Goal: Task Accomplishment & Management: Manage account settings

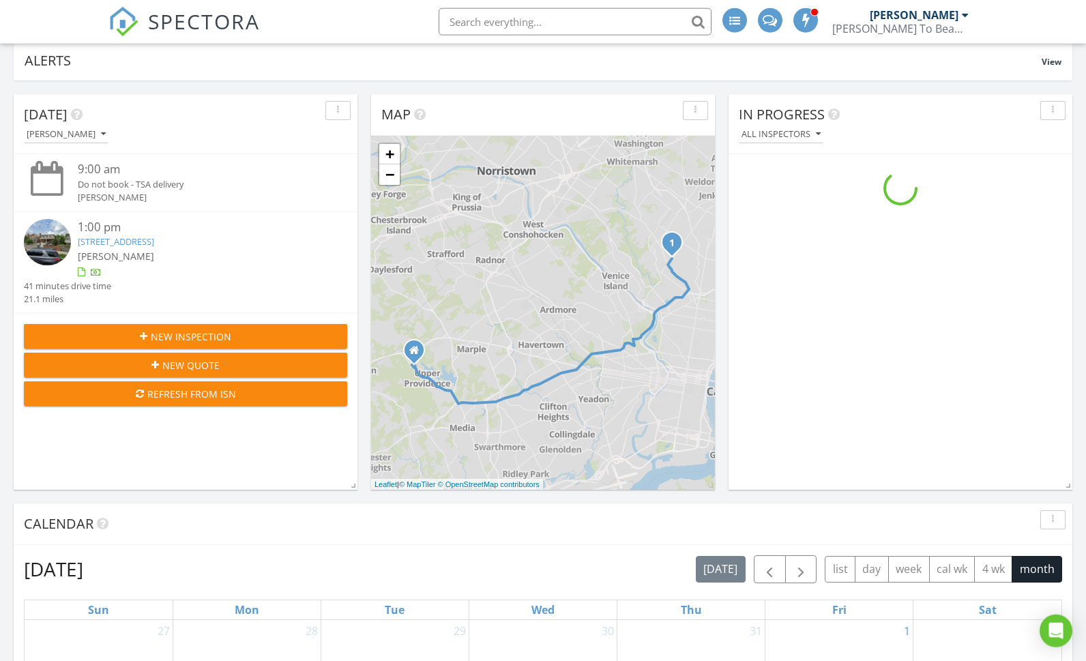
click at [931, 13] on div "[PERSON_NAME]" at bounding box center [913, 15] width 89 height 14
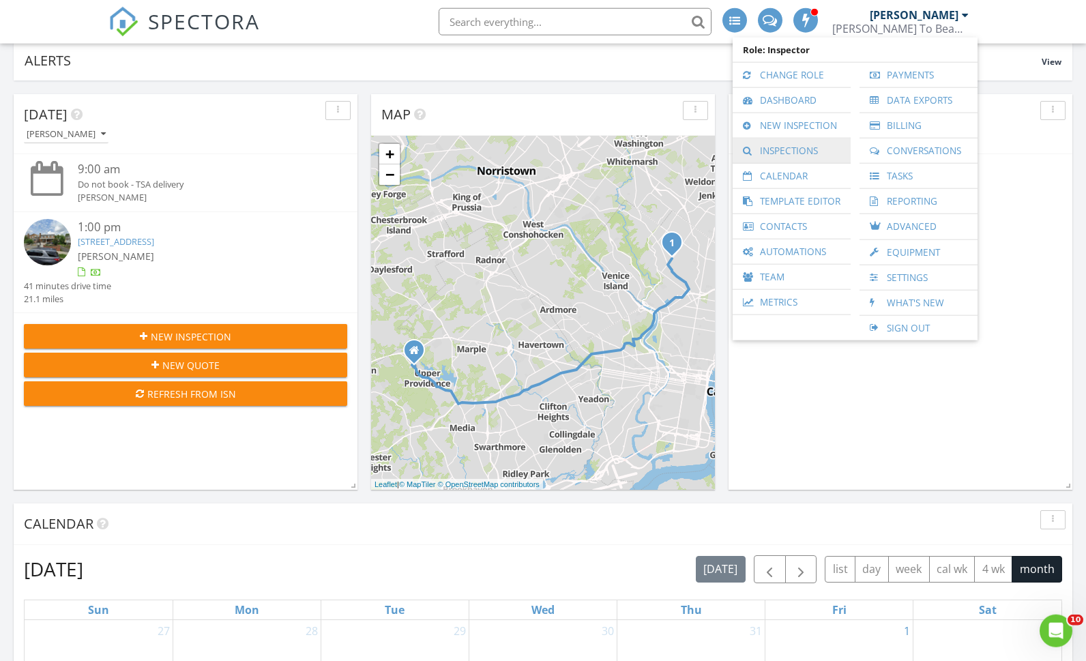
click at [792, 150] on link "Inspections" at bounding box center [791, 150] width 104 height 25
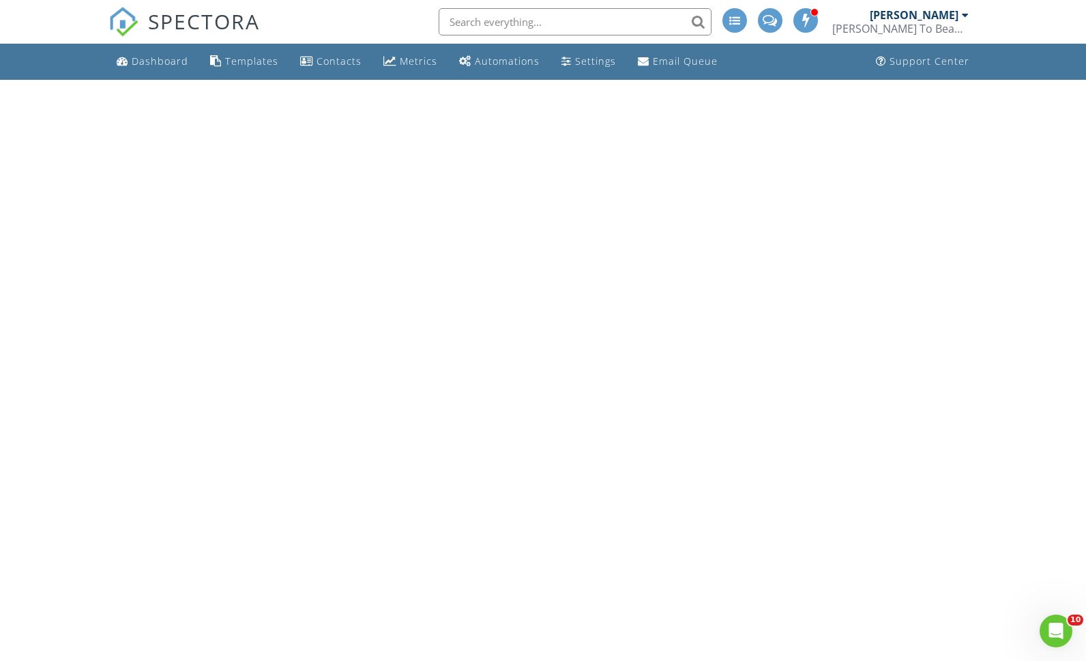
click at [916, 17] on div "[PERSON_NAME]" at bounding box center [913, 15] width 89 height 14
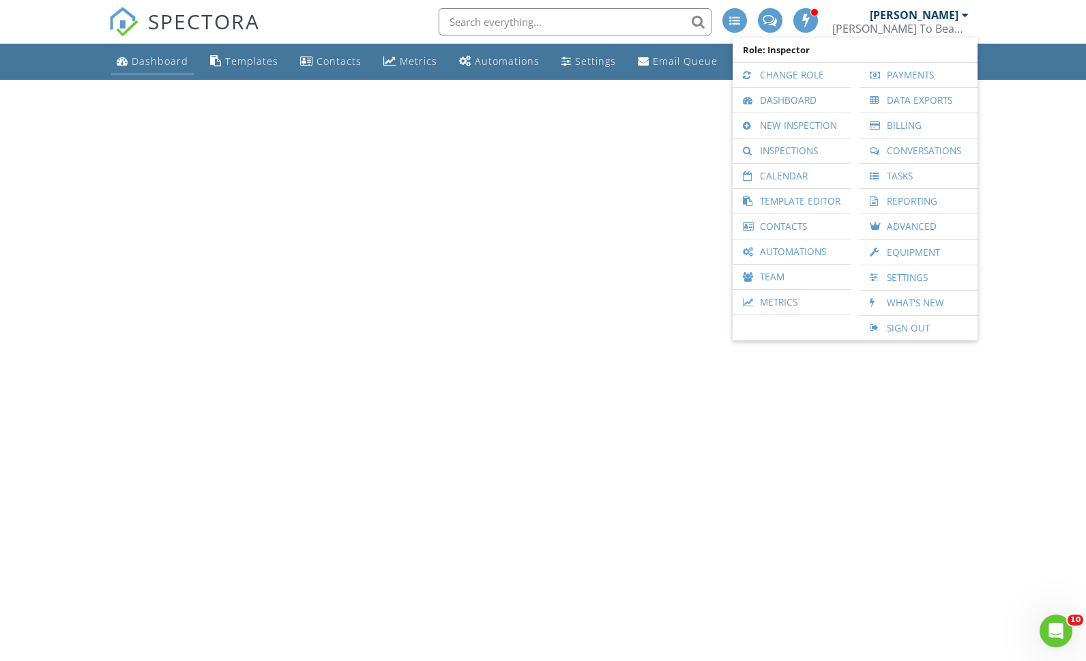
click at [113, 56] on link "Dashboard" at bounding box center [152, 61] width 83 height 25
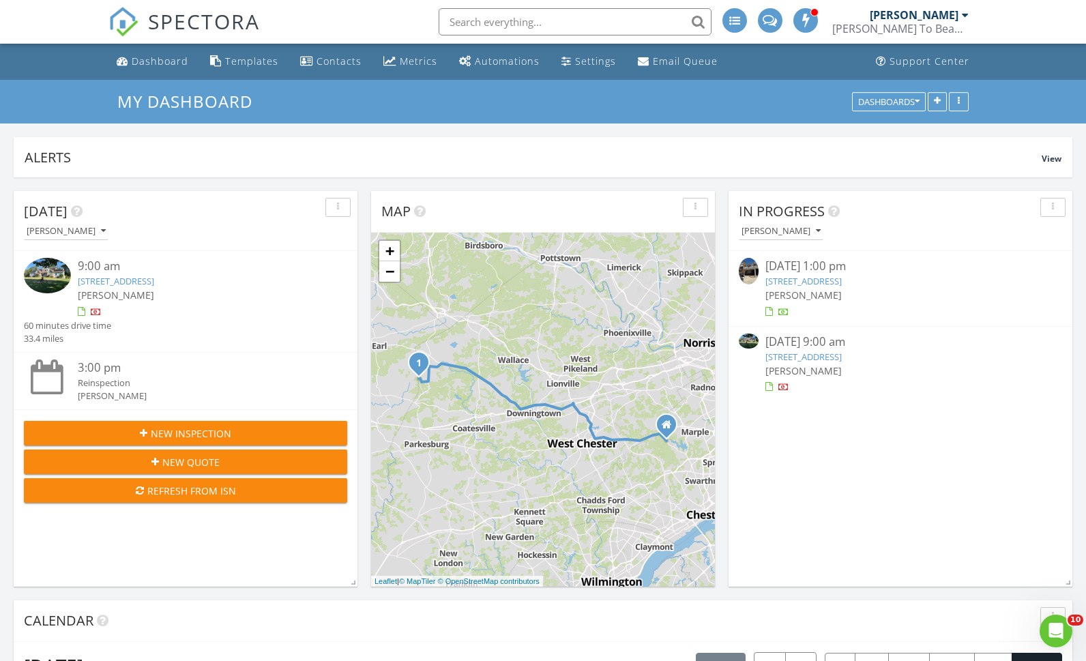
click at [879, 298] on div "[PERSON_NAME]" at bounding box center [899, 295] width 269 height 14
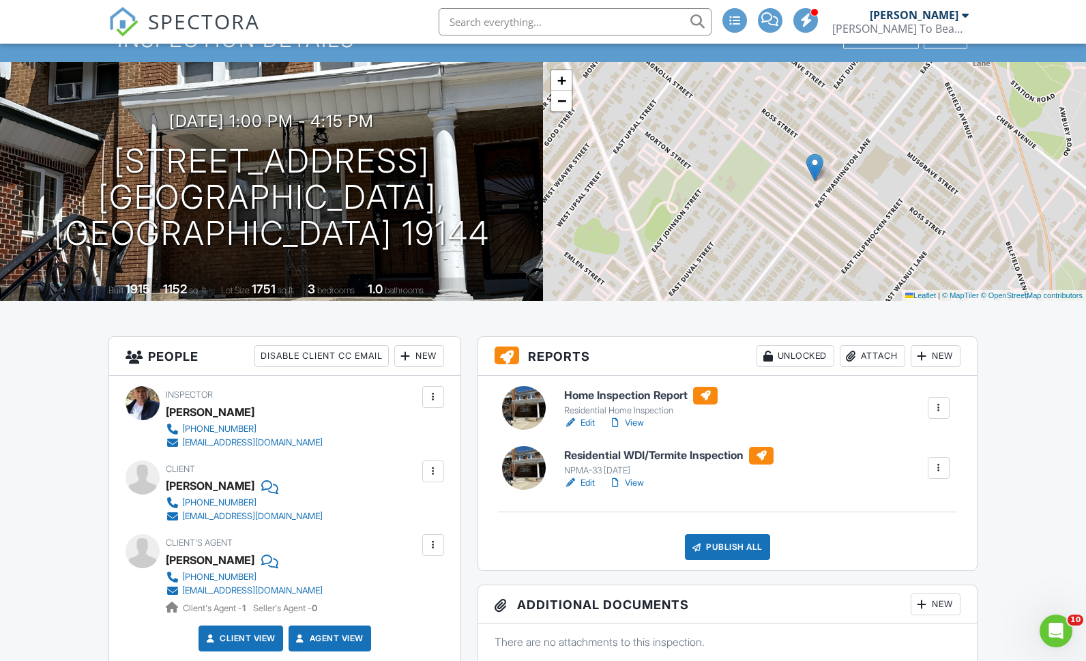
click at [582, 484] on link "Edit" at bounding box center [579, 483] width 31 height 14
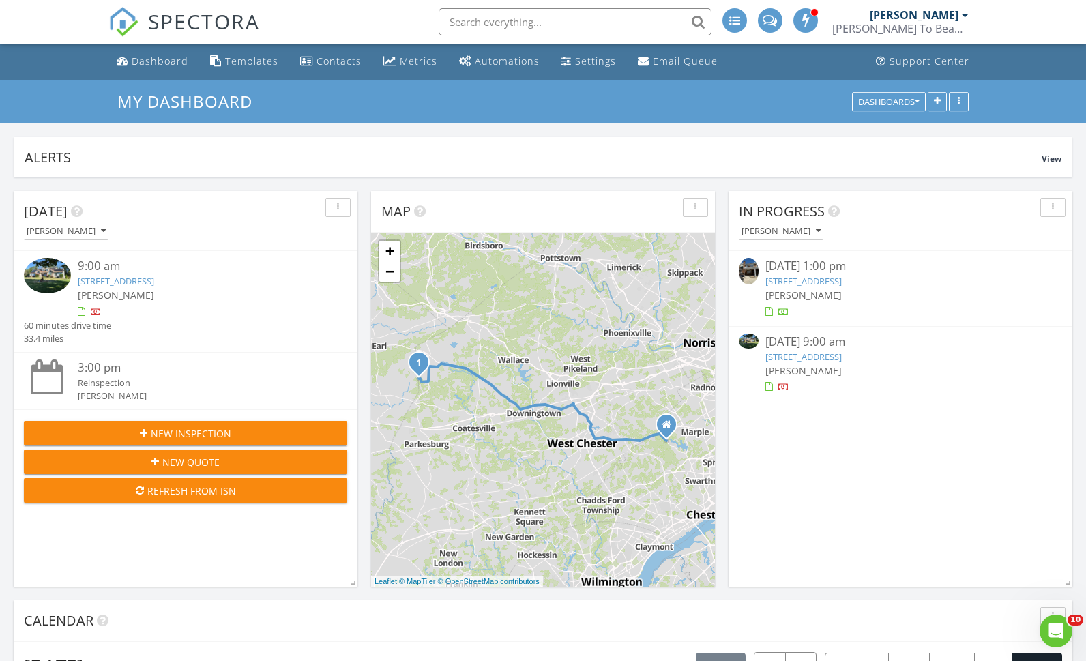
click at [841, 284] on link "6311 Magnolia St, Philadelphia, PA 19144" at bounding box center [803, 281] width 76 height 12
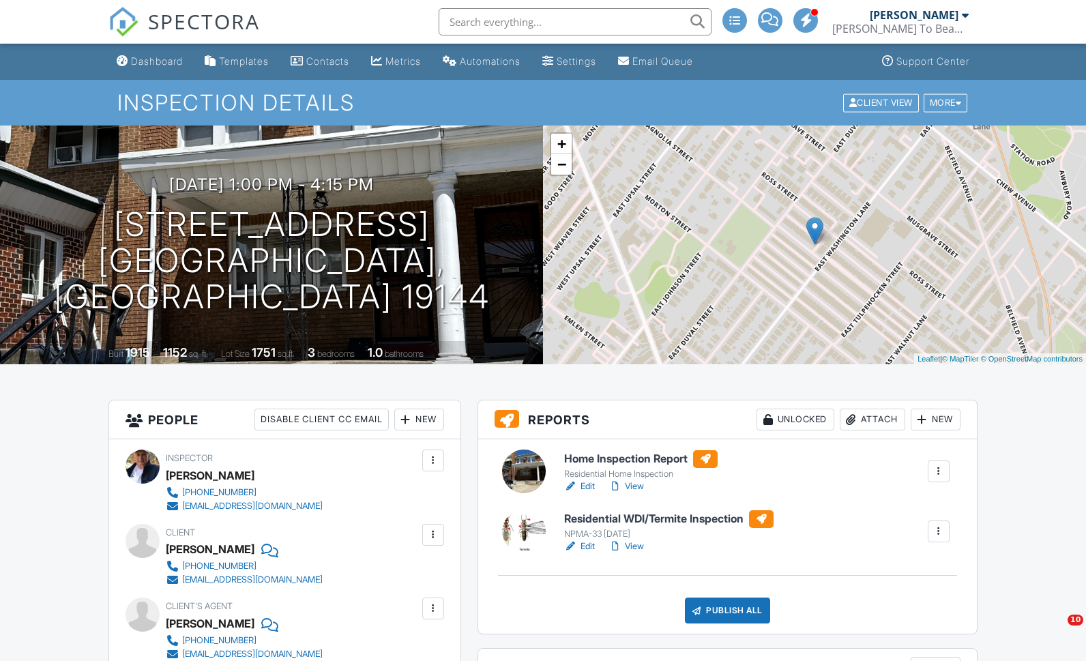
click at [642, 548] on link "View" at bounding box center [625, 546] width 35 height 14
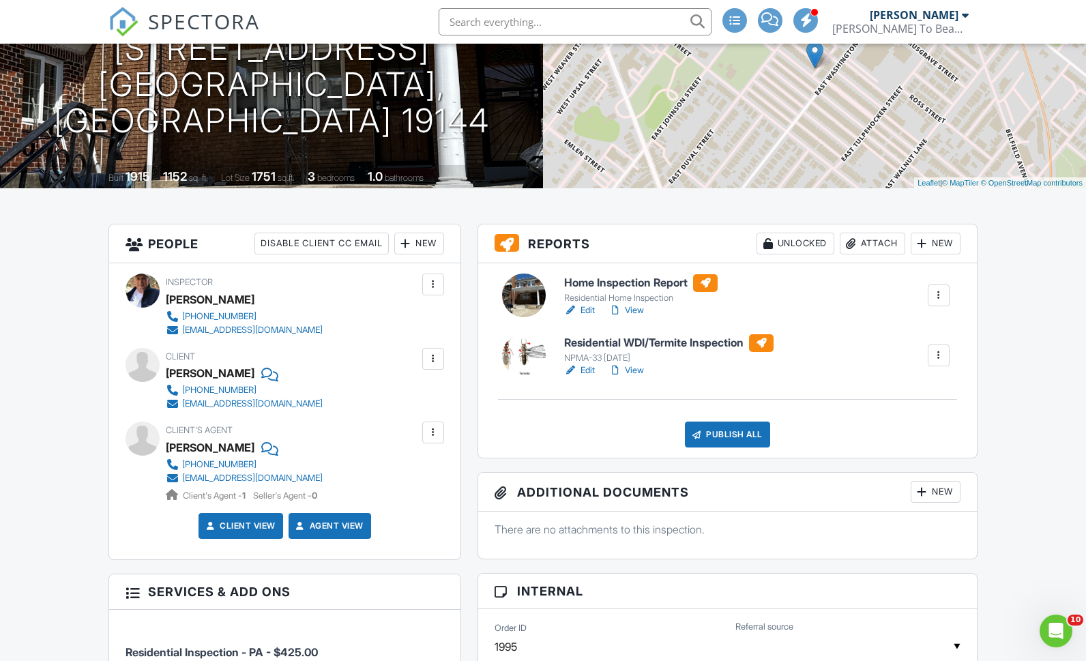
click at [881, 241] on div "Attach" at bounding box center [871, 244] width 65 height 22
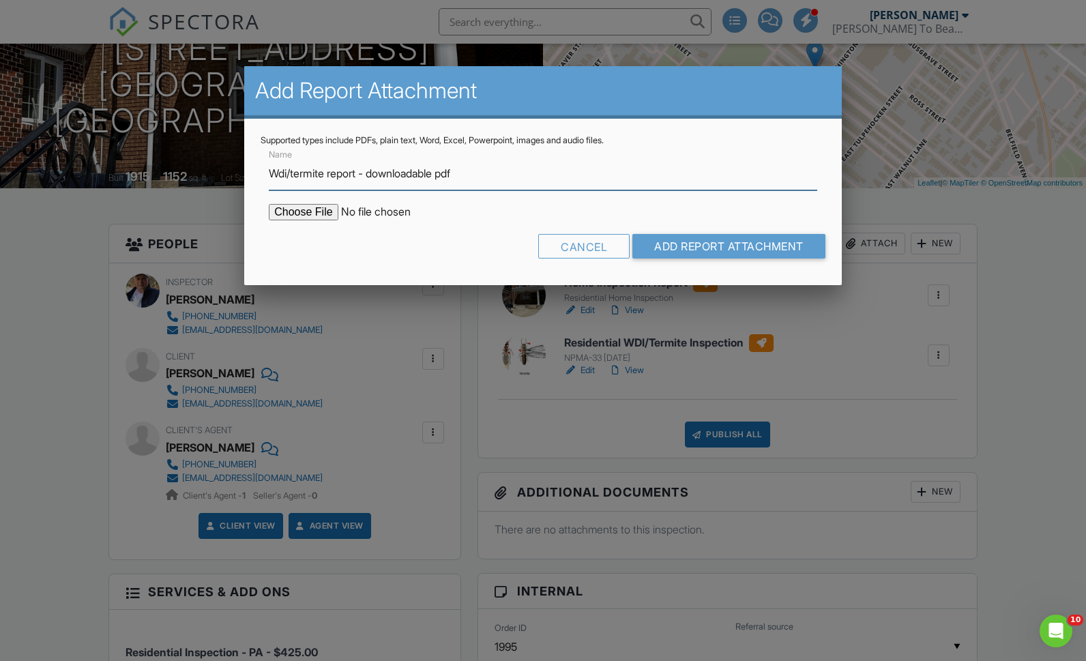
type input "Wdi/termite report - downloadable pdf"
click at [303, 220] on input "file" at bounding box center [385, 212] width 232 height 16
type input "C:\fakepath\Wdi:termite report - 6311_Magnolia_St.pdf"
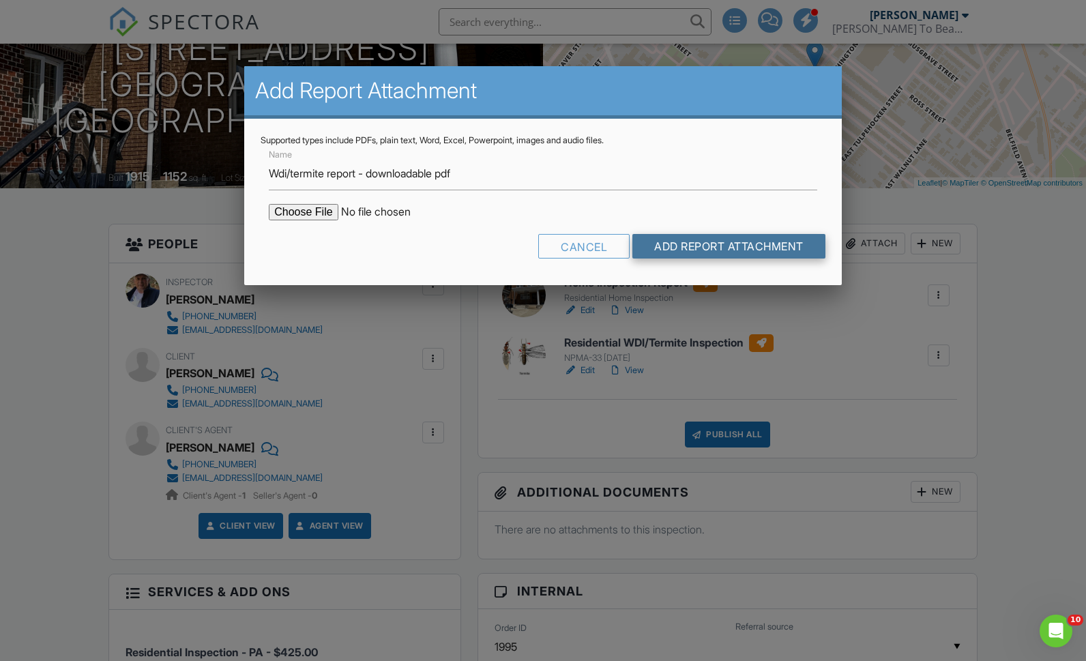
click at [778, 254] on input "Add Report Attachment" at bounding box center [728, 246] width 193 height 25
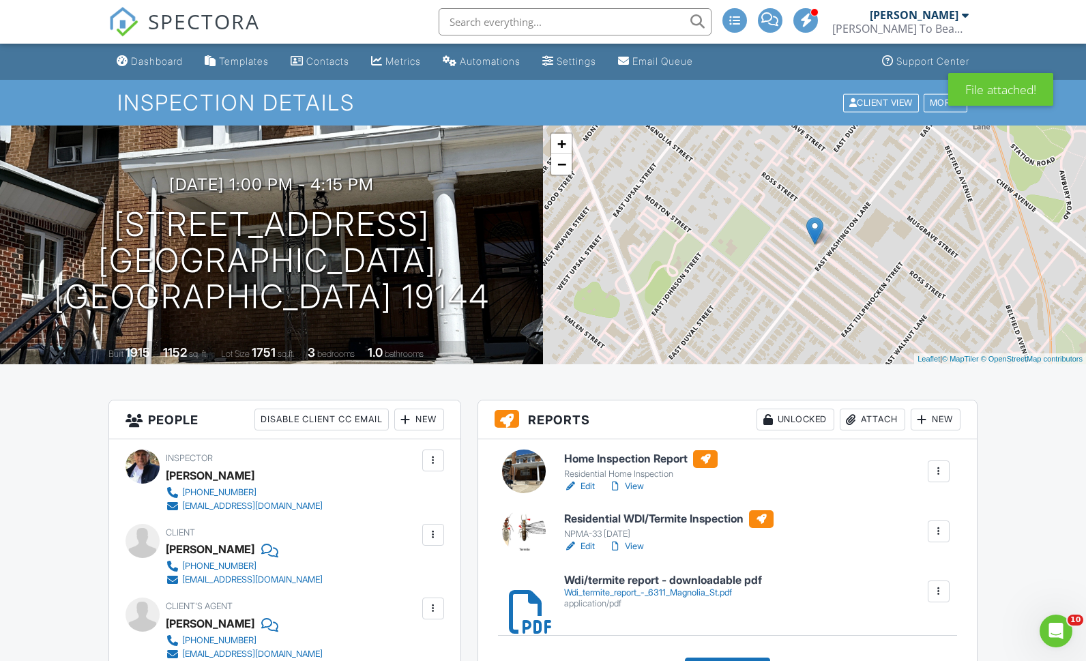
click at [882, 421] on div "Attach" at bounding box center [871, 419] width 65 height 22
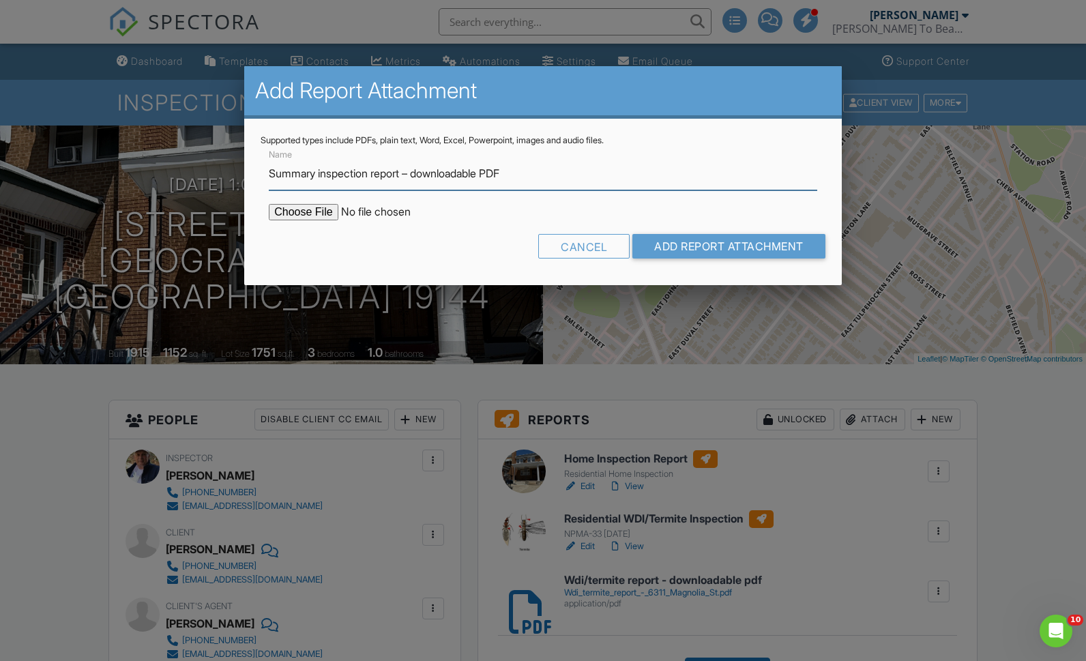
type input "Summary inspection report – downloadable PDF"
click at [299, 213] on input "file" at bounding box center [385, 212] width 232 height 16
type input "C:\fakepath\Summary inspection report - 6311_Magnolia_St.pdf"
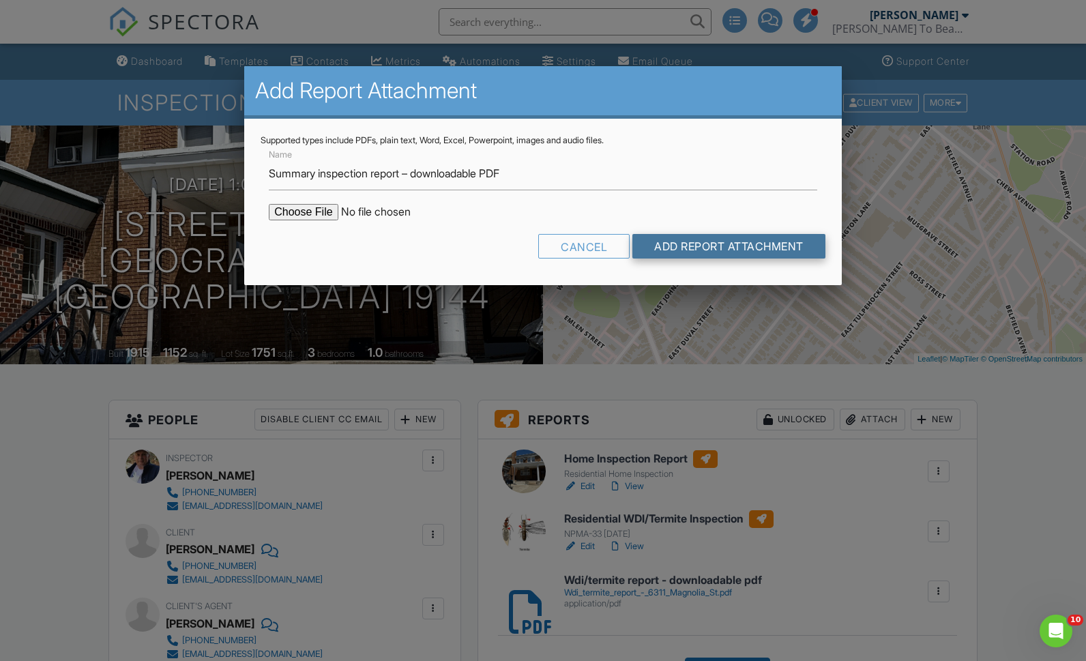
click at [771, 249] on input "Add Report Attachment" at bounding box center [728, 246] width 193 height 25
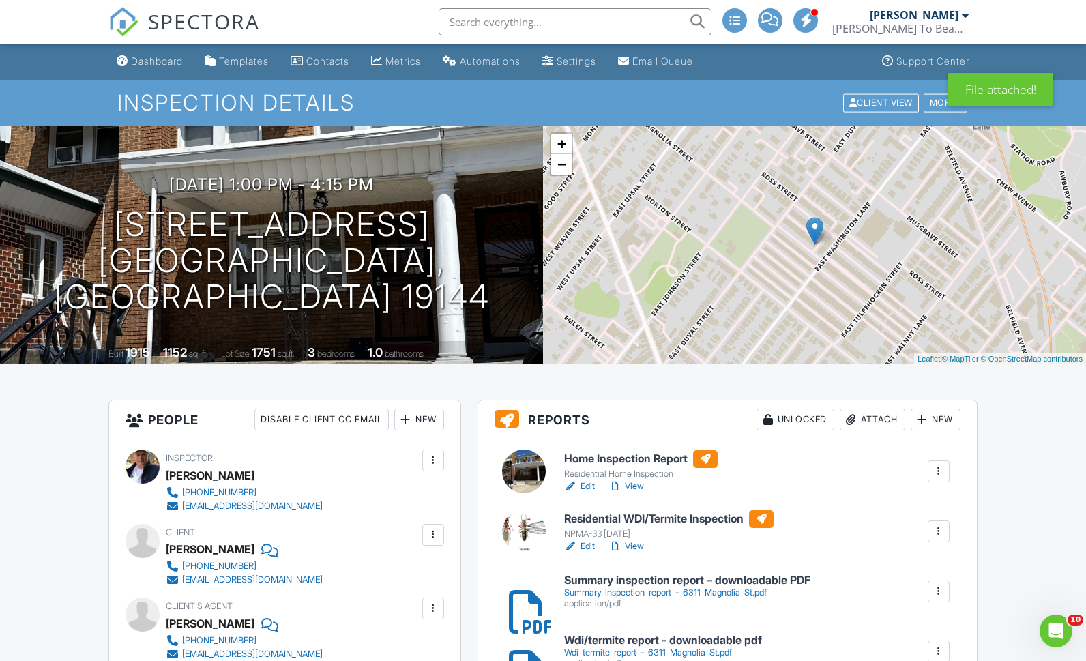
click at [875, 417] on div "Attach" at bounding box center [871, 419] width 65 height 22
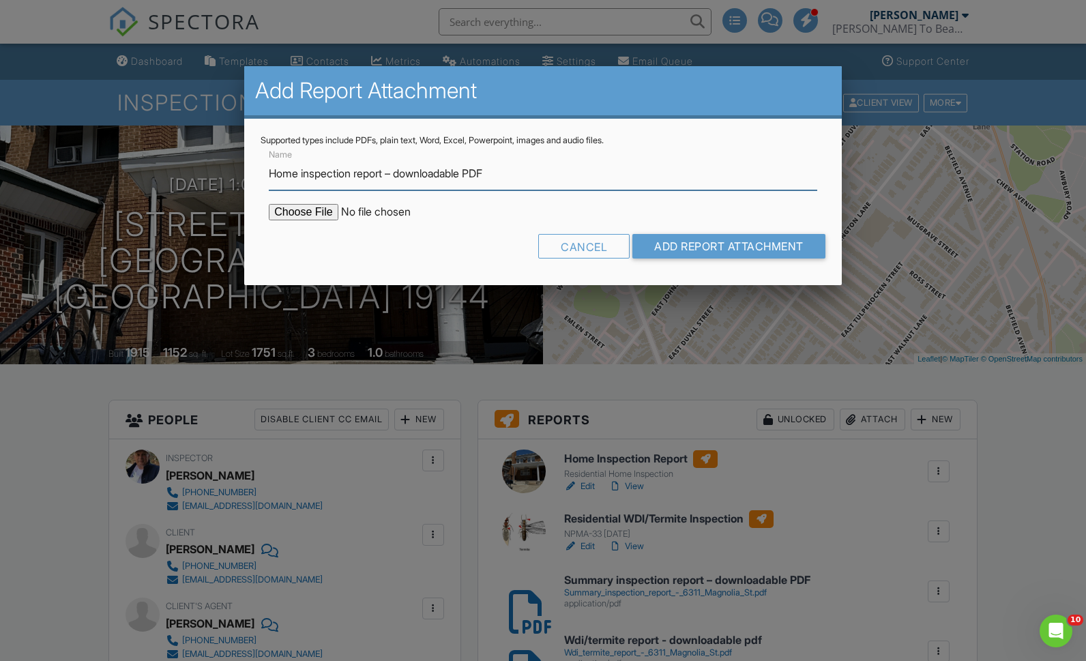
type input "Home inspection report – downloadable PDF"
click at [301, 215] on input "file" at bounding box center [385, 212] width 232 height 16
type input "C:\fakepath\Home inspection report - 6311_Magnolia_St.pdf"
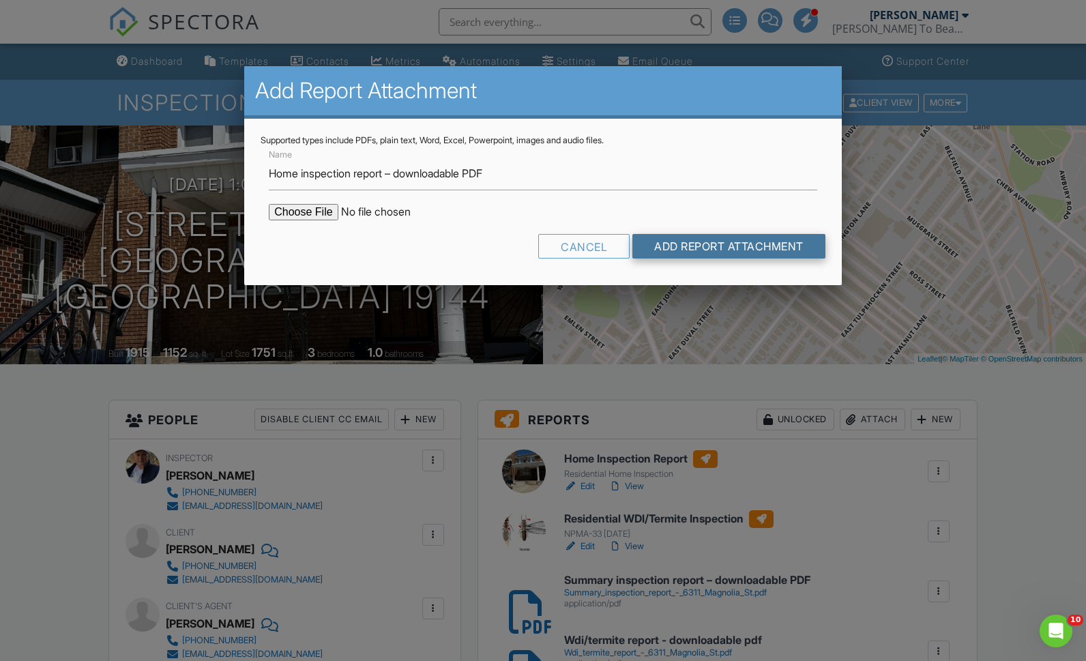
click at [759, 251] on input "Add Report Attachment" at bounding box center [728, 246] width 193 height 25
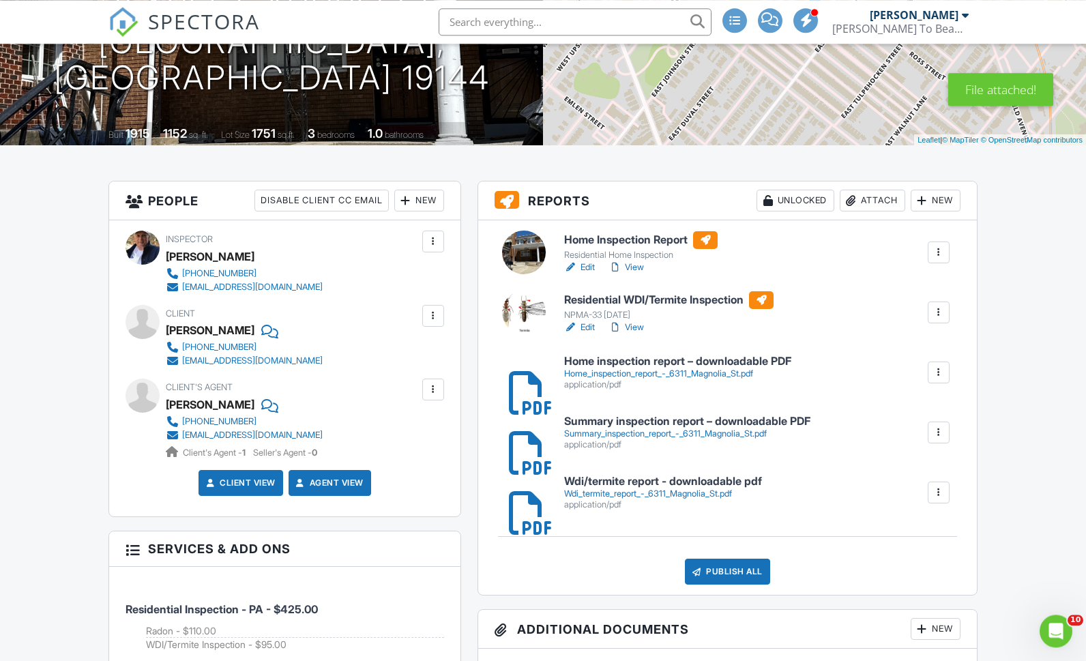
scroll to position [248, 0]
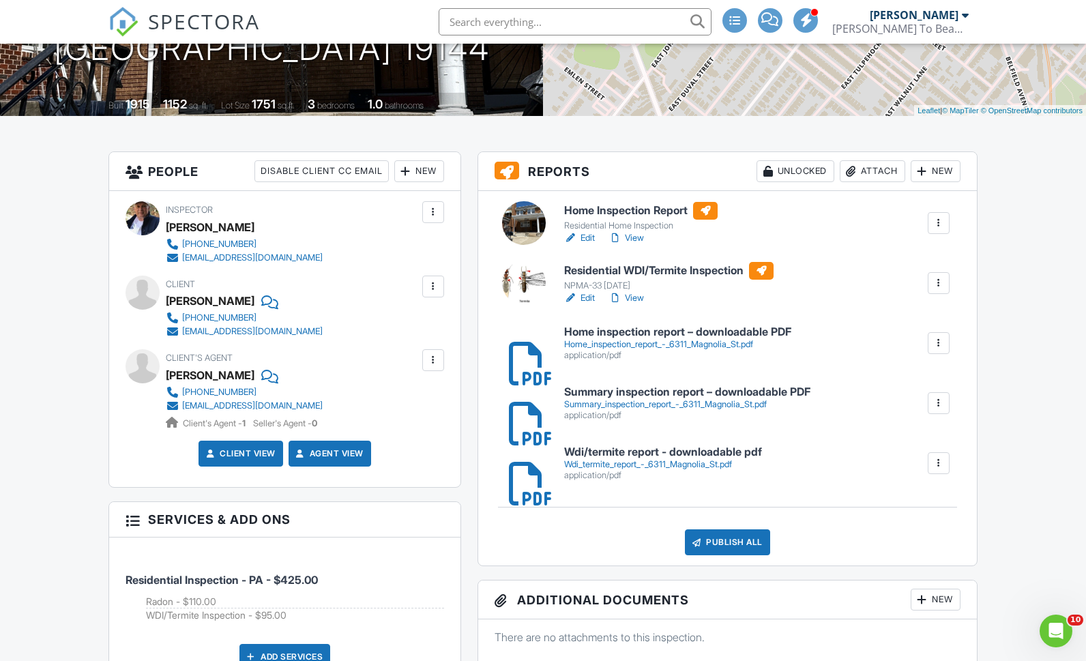
click at [737, 540] on div "Publish All" at bounding box center [727, 542] width 85 height 26
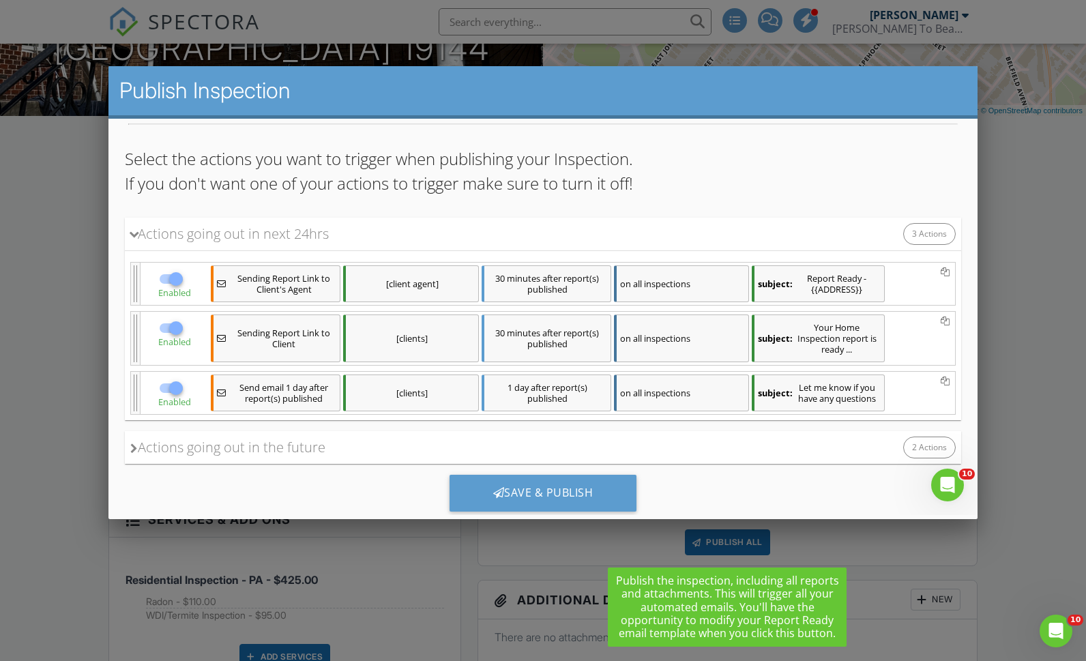
scroll to position [103, 0]
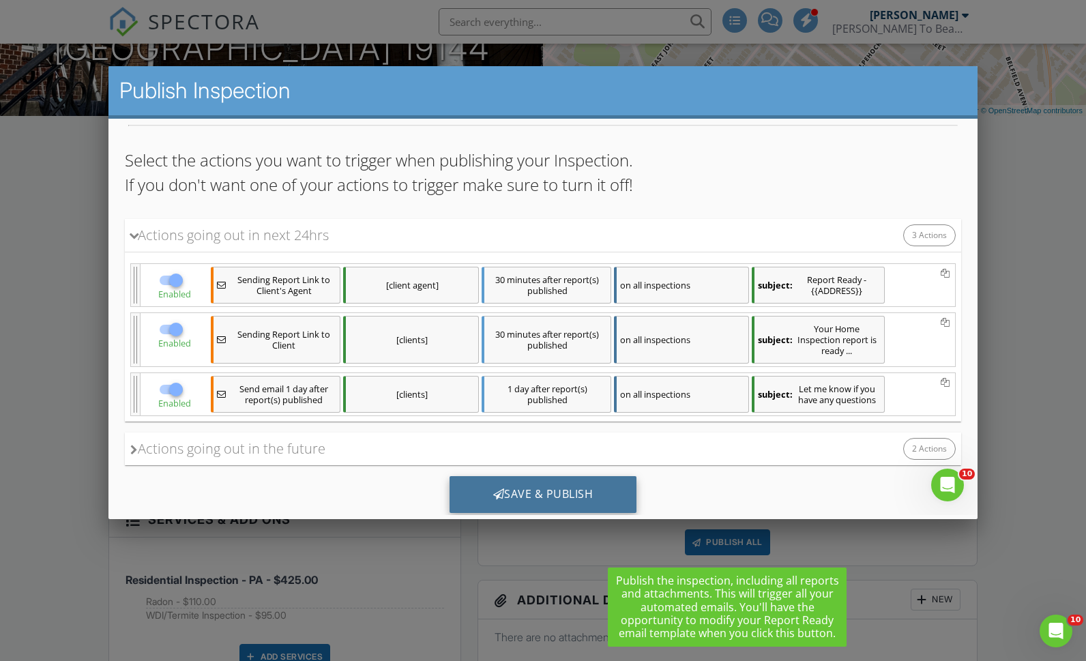
click at [584, 486] on div "Save & Publish" at bounding box center [543, 493] width 188 height 37
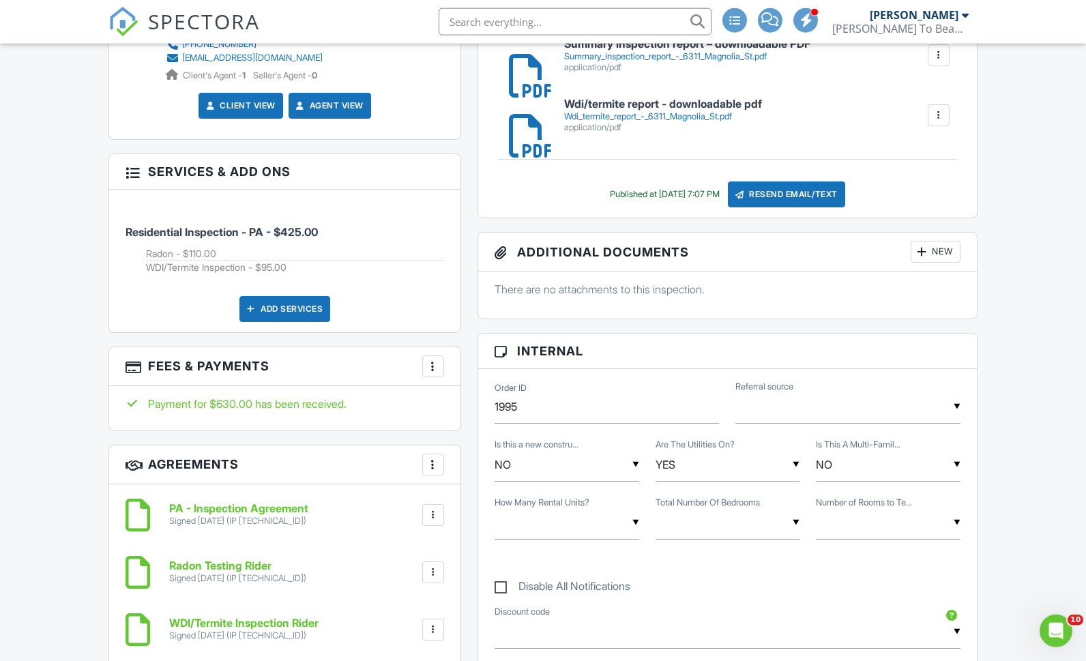
scroll to position [633, 0]
